Goal: Navigation & Orientation: Find specific page/section

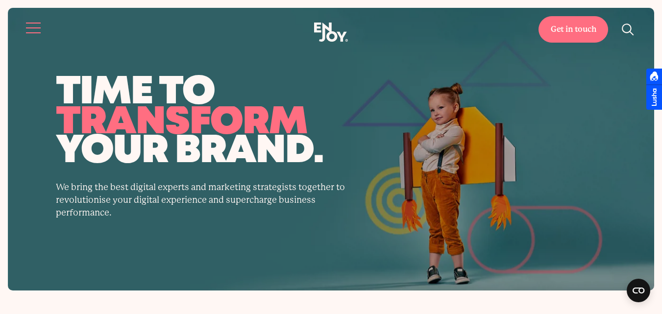
click at [40, 23] on button "Site navigation" at bounding box center [34, 28] width 21 height 21
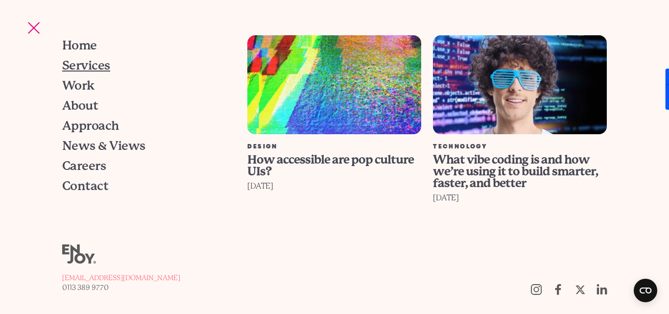
click at [88, 70] on span "Services" at bounding box center [86, 65] width 48 height 12
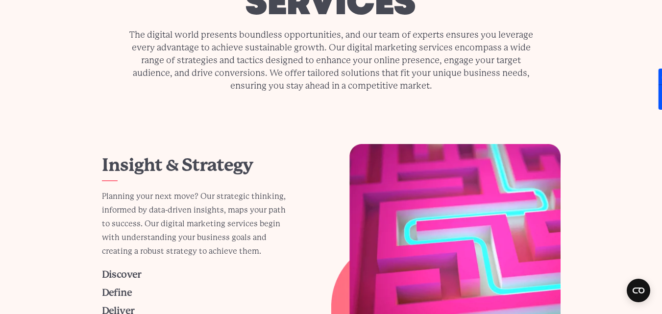
scroll to position [98, 0]
